Goal: Task Accomplishment & Management: Complete application form

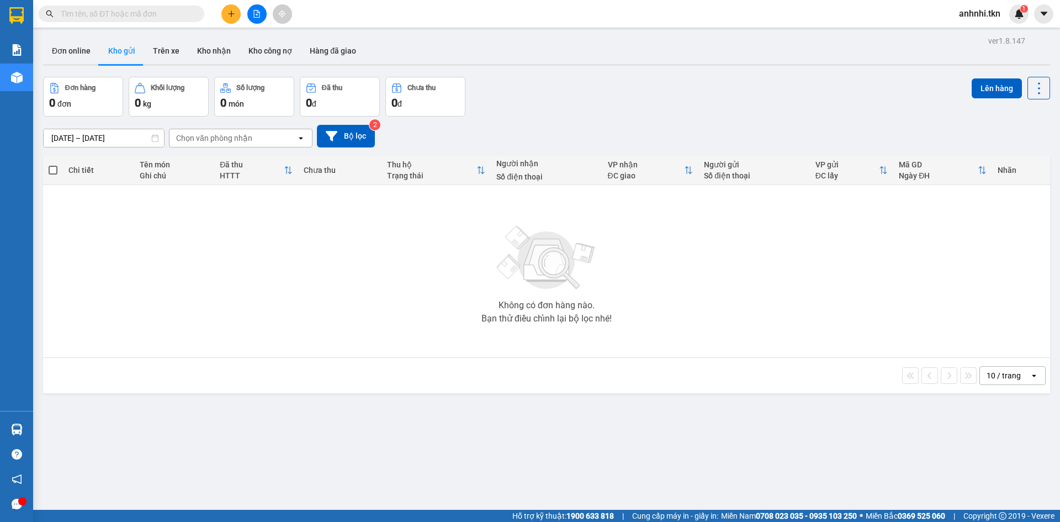
click at [230, 17] on icon "plus" at bounding box center [232, 14] width 8 height 8
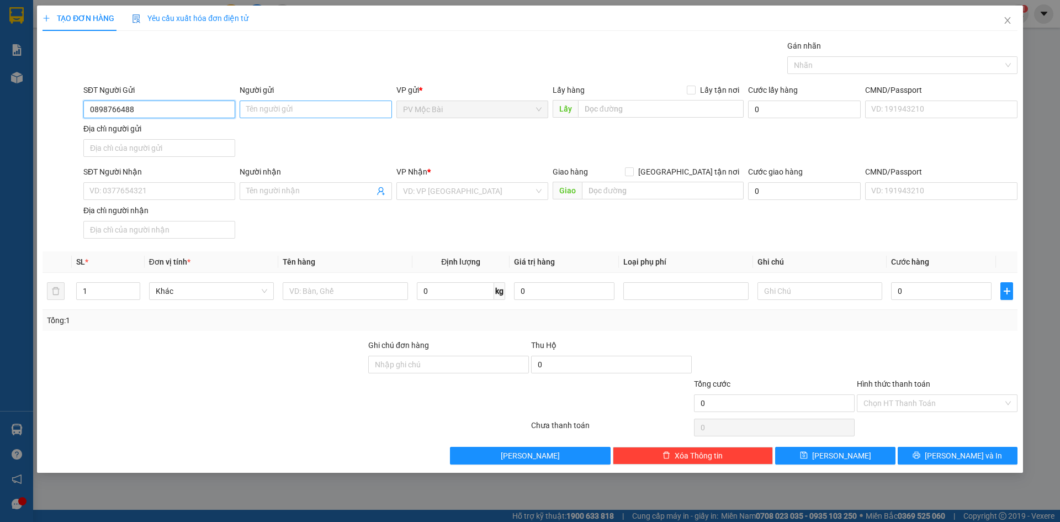
type input "0898766488"
click at [326, 117] on input "Người gửi" at bounding box center [316, 110] width 152 height 18
type input "a"
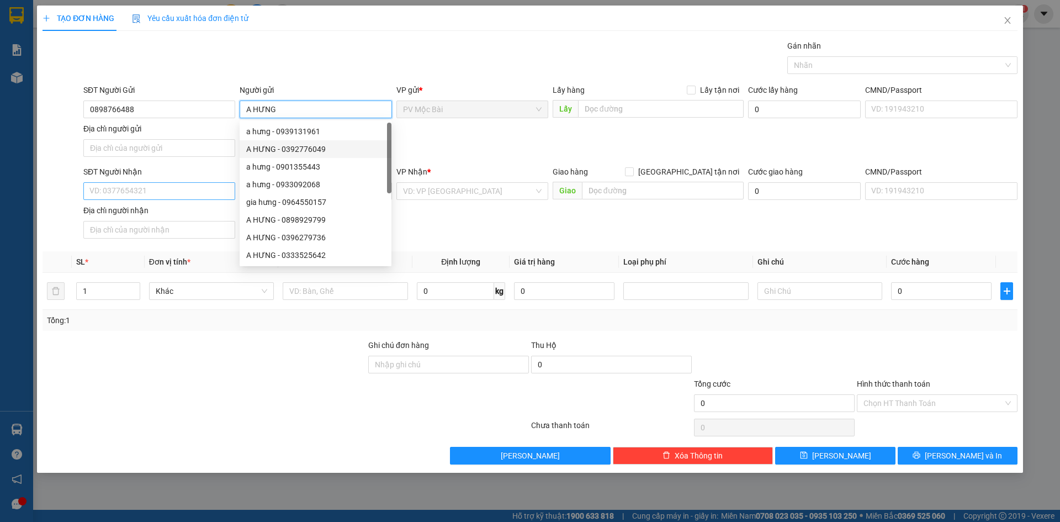
type input "A HƯNG"
click at [112, 185] on input "SĐT Người Nhận" at bounding box center [159, 191] width 152 height 18
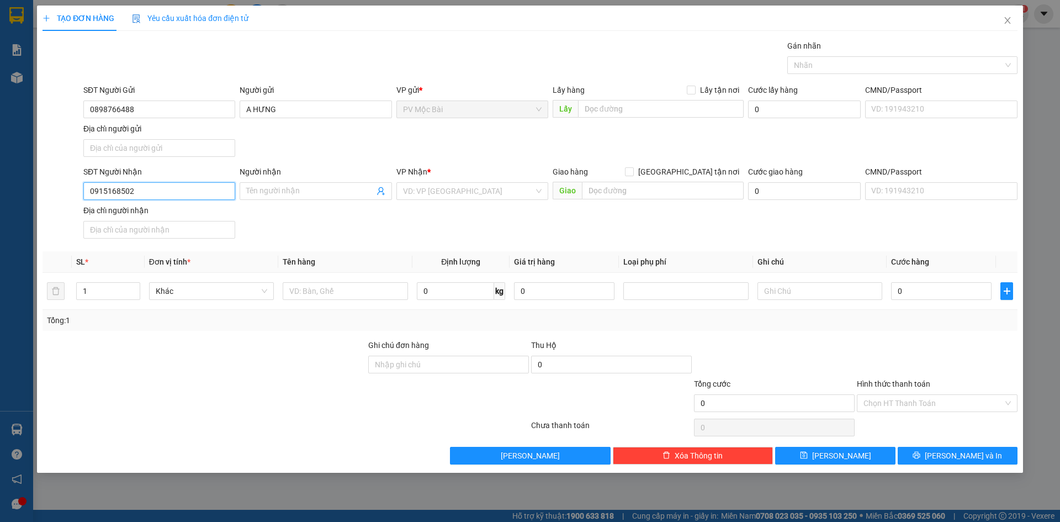
type input "0915168502"
click at [224, 378] on div at bounding box center [204, 397] width 326 height 39
click at [318, 187] on input "Người nhận" at bounding box center [310, 191] width 128 height 12
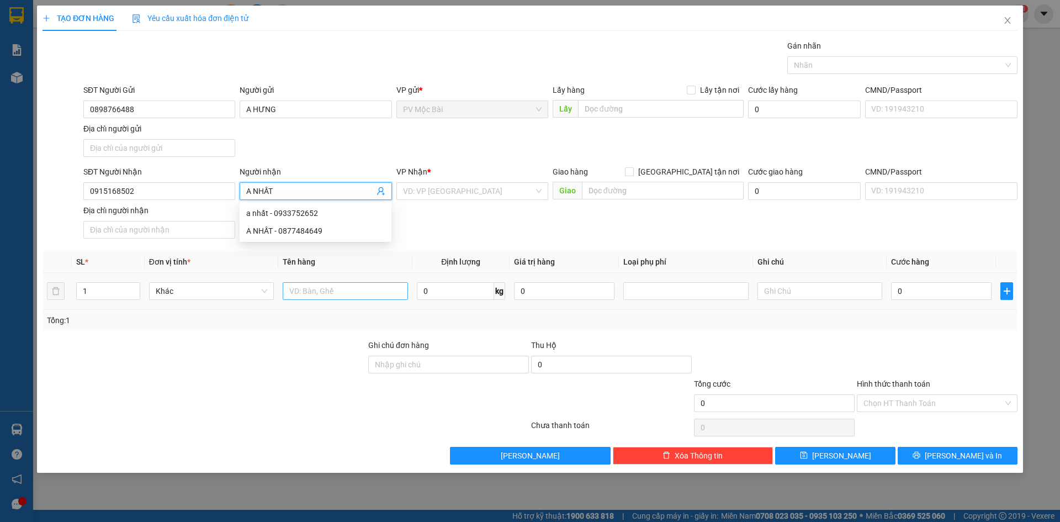
type input "A NHẤT"
click at [355, 287] on input "text" at bounding box center [345, 291] width 125 height 18
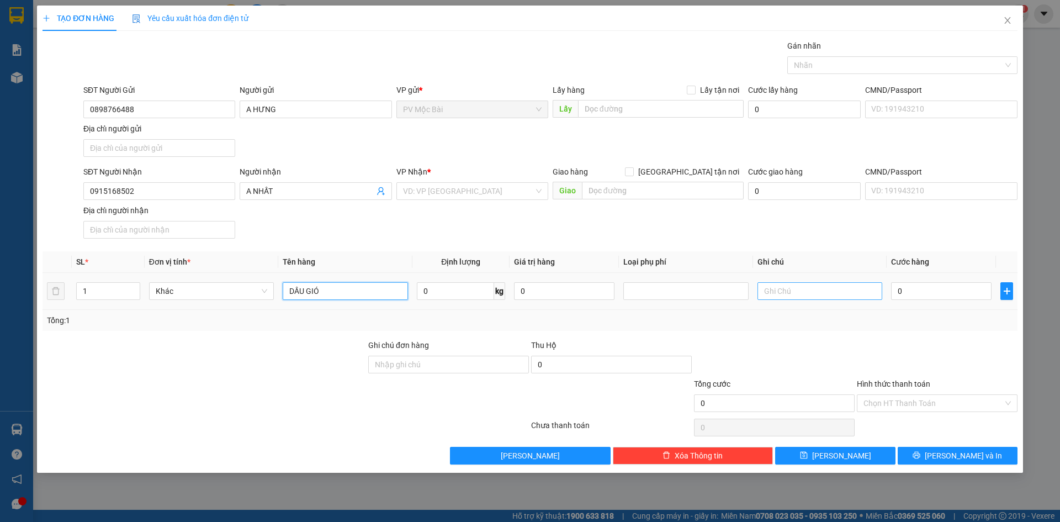
type input "DẦU GIÓ"
click at [807, 294] on input "text" at bounding box center [820, 291] width 125 height 18
type input "HÀNG KHÔNG ĐÊN"
click at [910, 294] on input "0" at bounding box center [941, 291] width 101 height 18
type input "003"
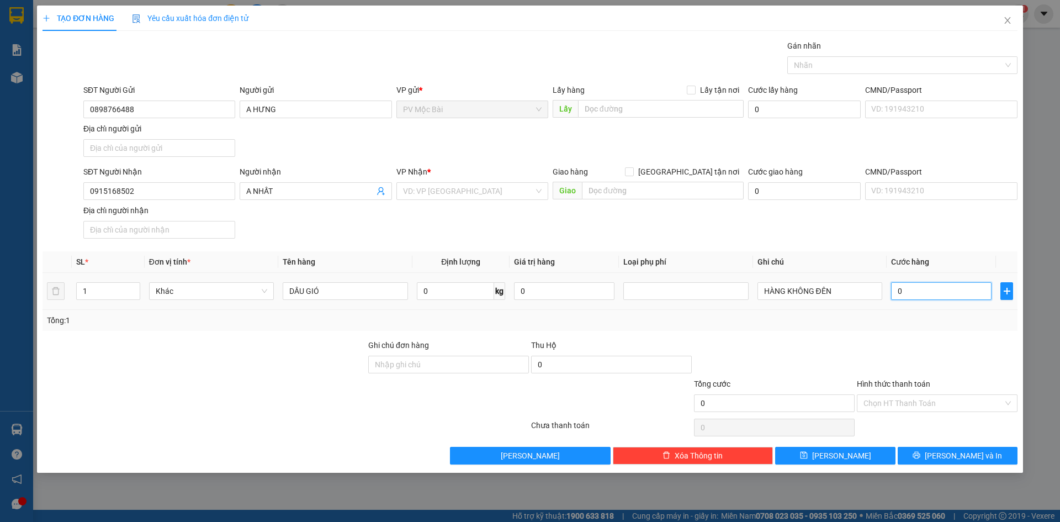
type input "3"
type input "0.030"
type input "30"
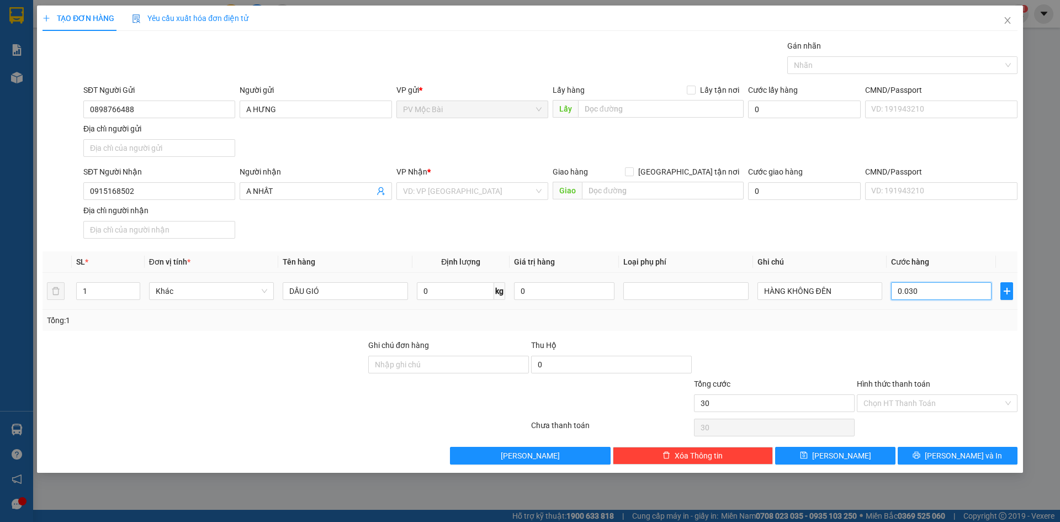
type input "00.300"
type input "300"
type input "0.003.000"
type input "3.000"
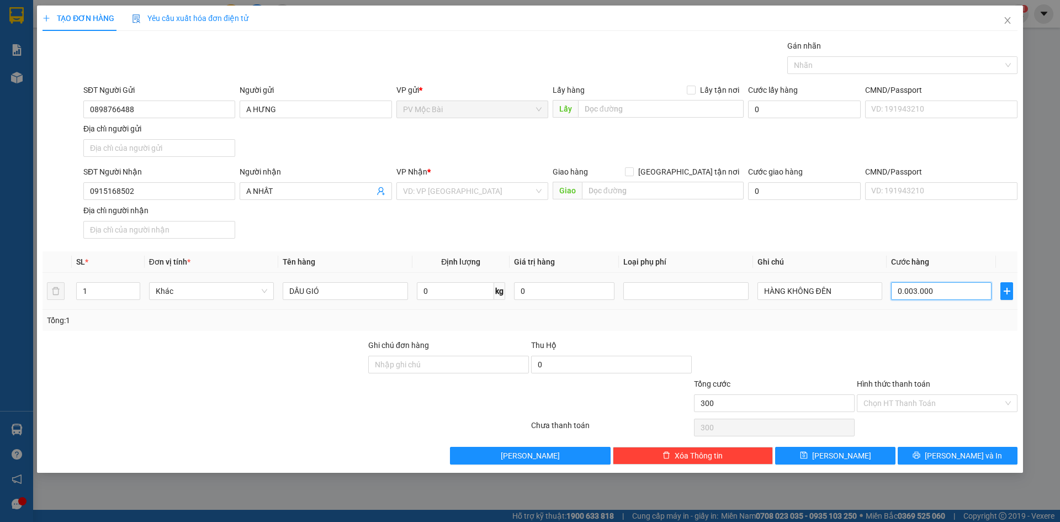
type input "3.000"
type input "000.030.000"
type input "30.000"
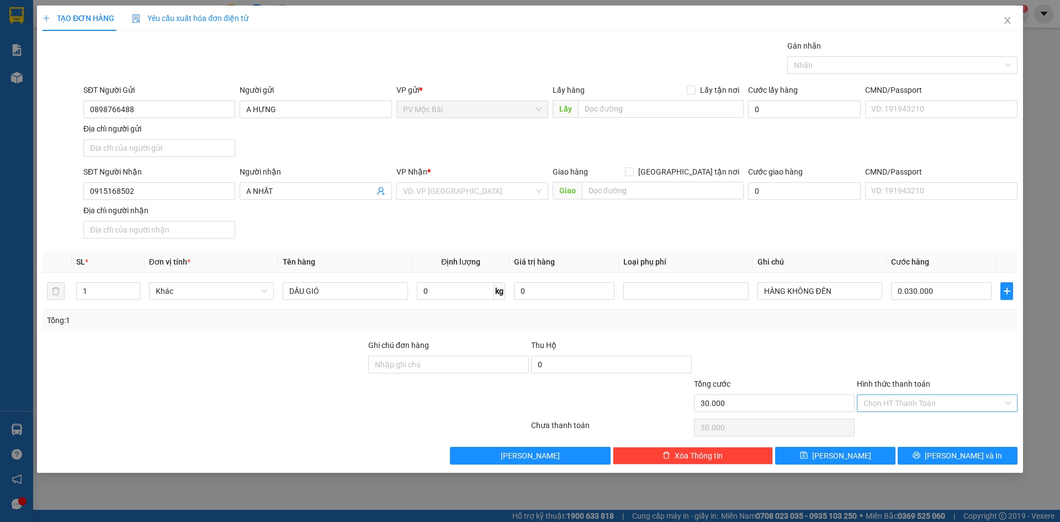
type input "30.000"
click at [897, 408] on input "Hình thức thanh toán" at bounding box center [934, 403] width 140 height 17
click at [894, 429] on div "Tại văn phòng" at bounding box center [937, 425] width 147 height 12
type input "0"
click at [944, 453] on button "[PERSON_NAME] và In" at bounding box center [958, 456] width 120 height 18
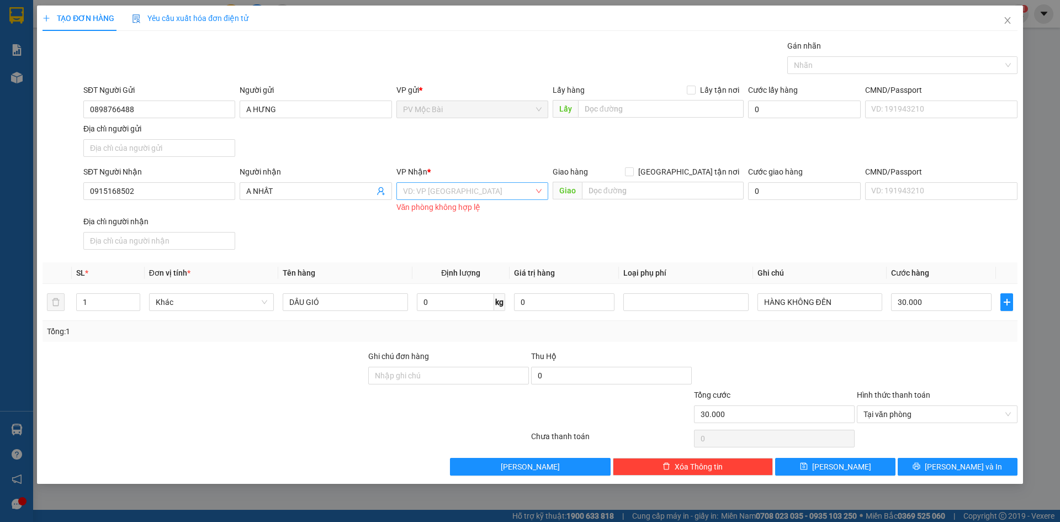
click at [461, 191] on input "search" at bounding box center [468, 191] width 131 height 17
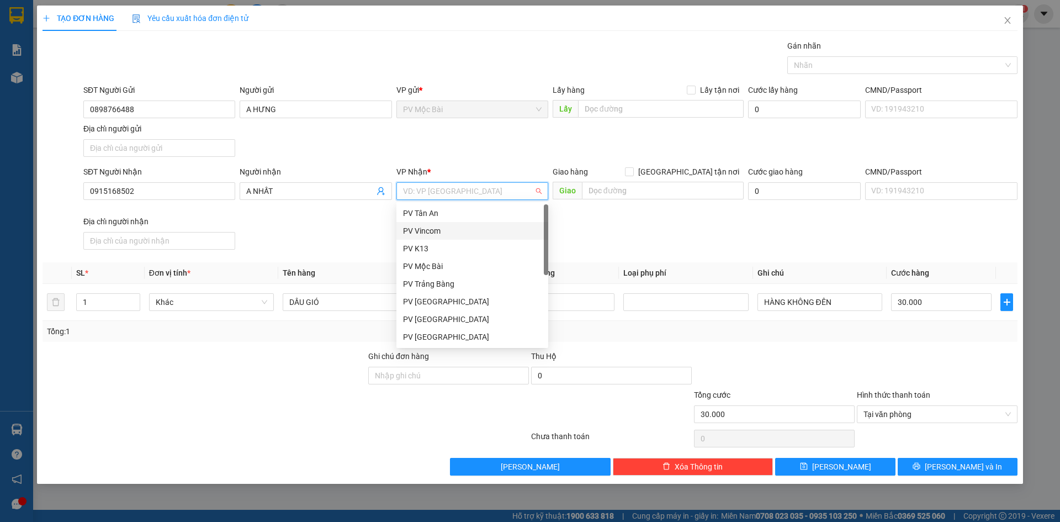
click at [443, 232] on div "PV Vincom" at bounding box center [472, 231] width 139 height 12
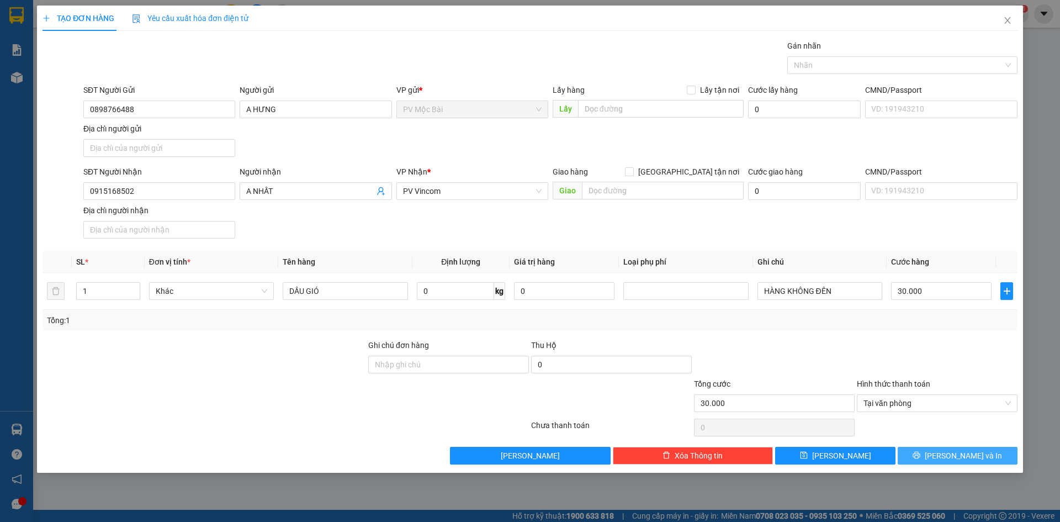
click at [947, 453] on button "[PERSON_NAME] và In" at bounding box center [958, 456] width 120 height 18
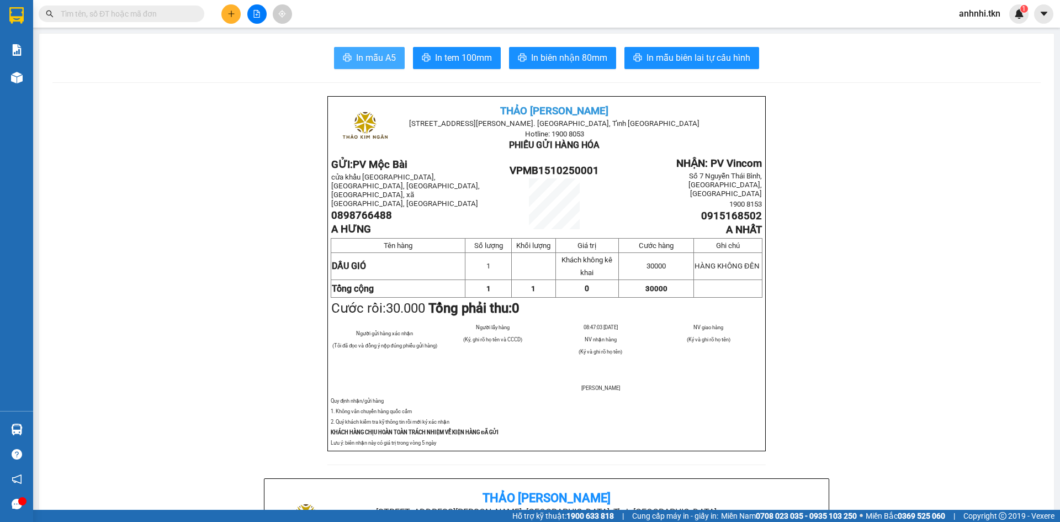
click at [369, 59] on span "In mẫu A5" at bounding box center [376, 58] width 40 height 14
